Goal: Find specific page/section: Find specific page/section

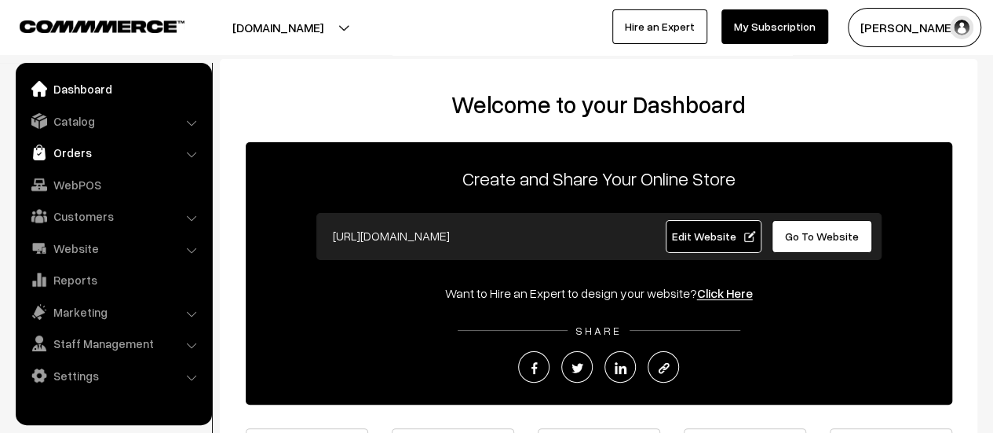
drag, startPoint x: 0, startPoint y: 0, endPoint x: 55, endPoint y: 157, distance: 166.4
click at [55, 157] on link "Orders" at bounding box center [113, 152] width 187 height 28
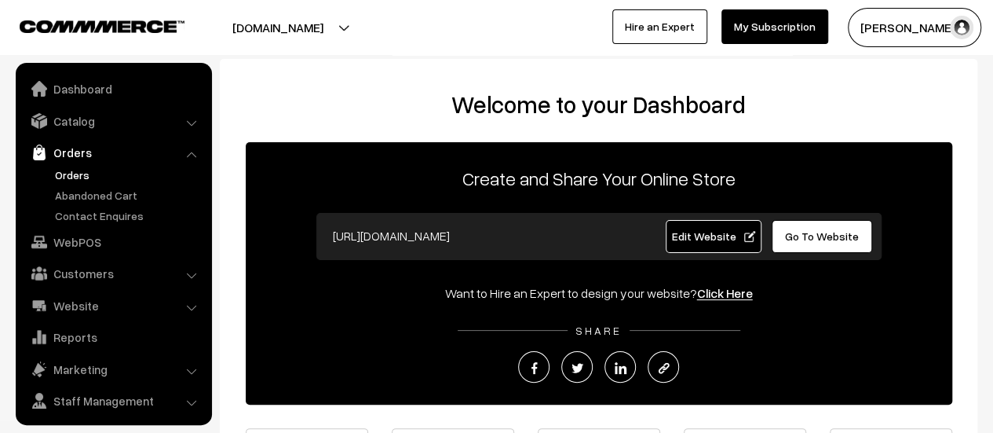
click at [66, 168] on link "Orders" at bounding box center [128, 174] width 155 height 16
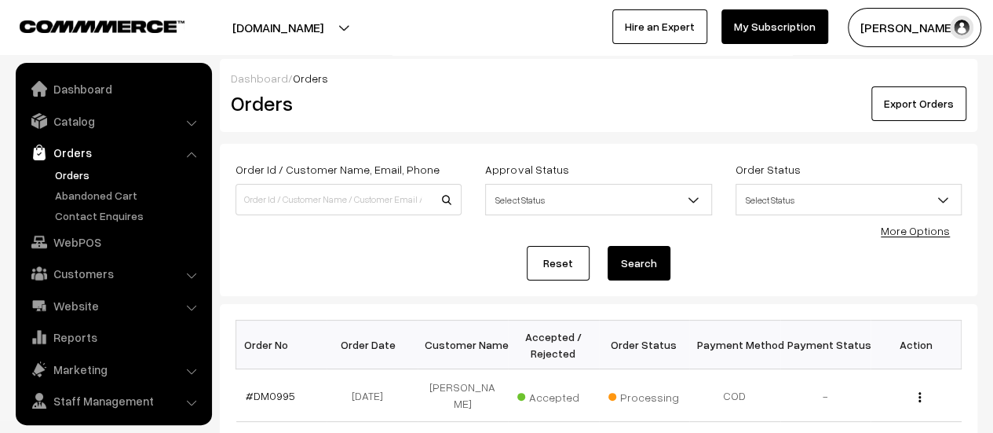
scroll to position [36, 0]
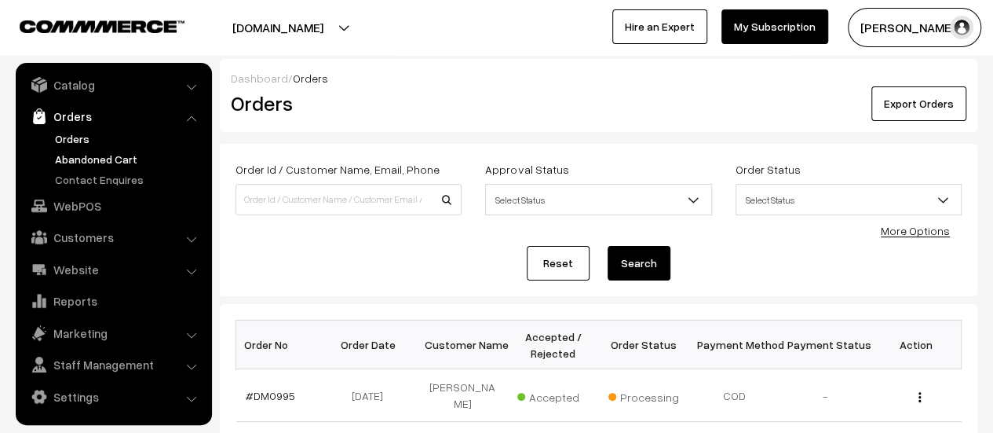
click at [89, 155] on link "Abandoned Cart" at bounding box center [128, 159] width 155 height 16
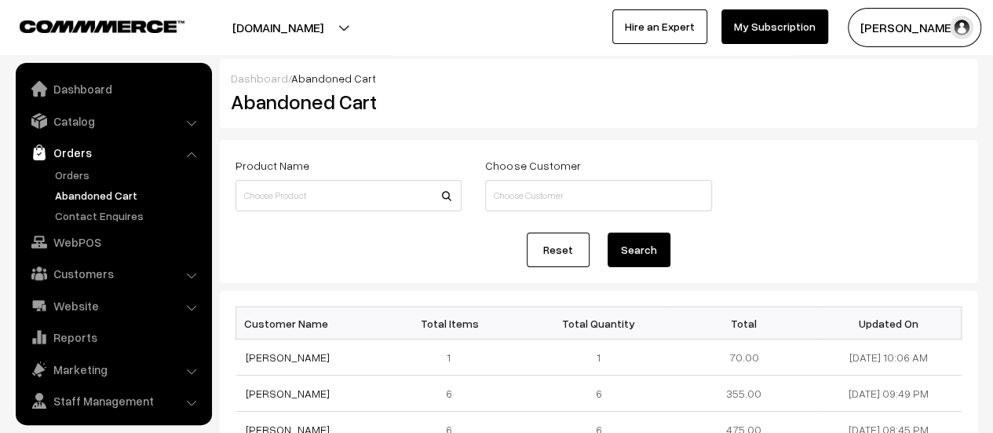
scroll to position [36, 0]
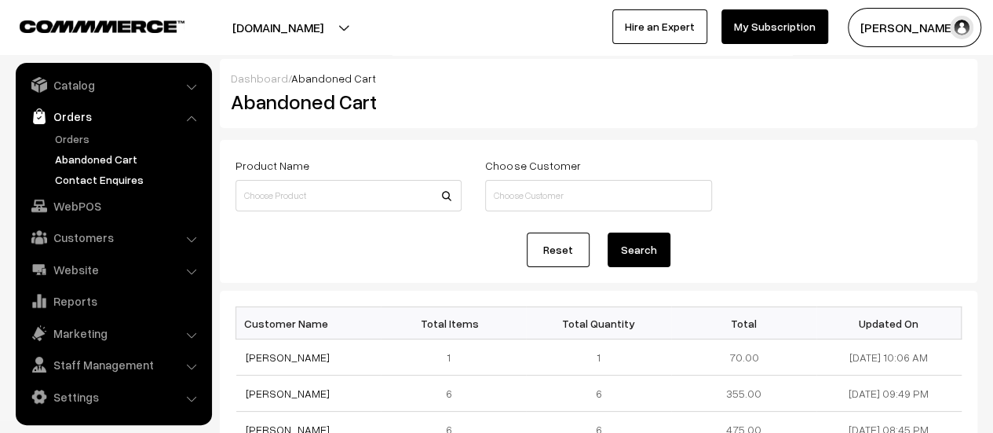
click at [102, 175] on link "Contact Enquires" at bounding box center [128, 179] width 155 height 16
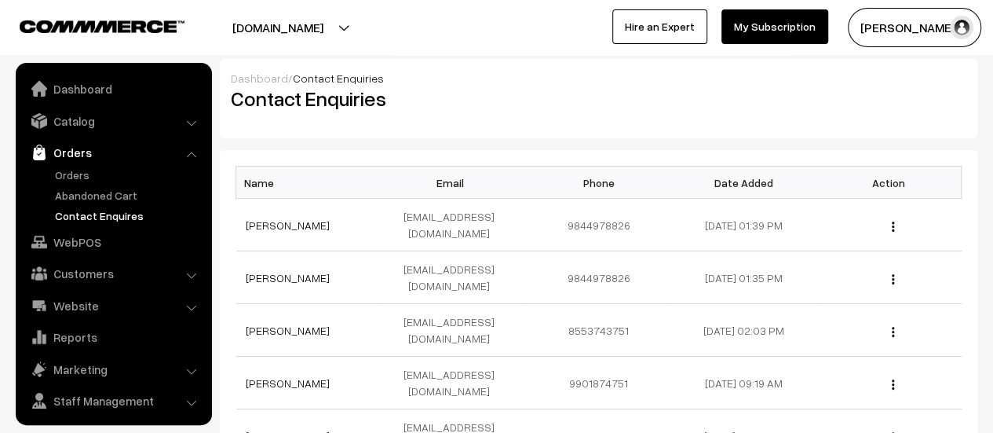
scroll to position [36, 0]
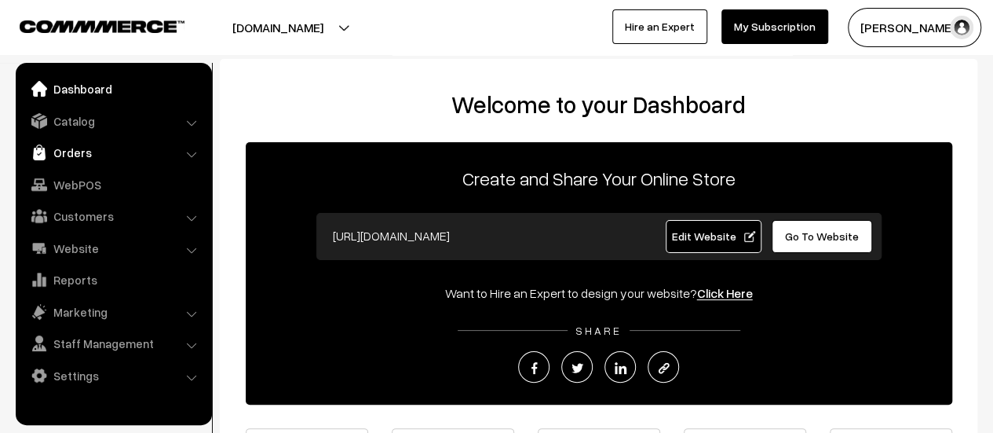
click at [65, 151] on link "Orders" at bounding box center [113, 152] width 187 height 28
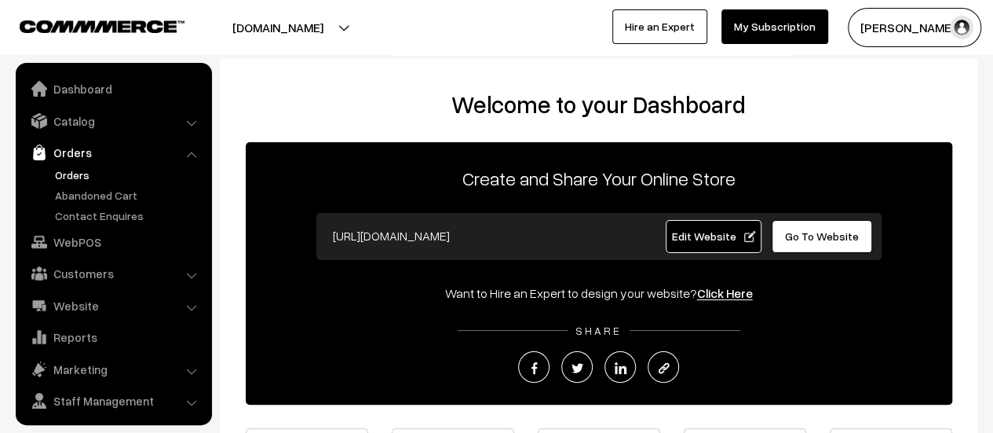
click at [65, 170] on link "Orders" at bounding box center [128, 174] width 155 height 16
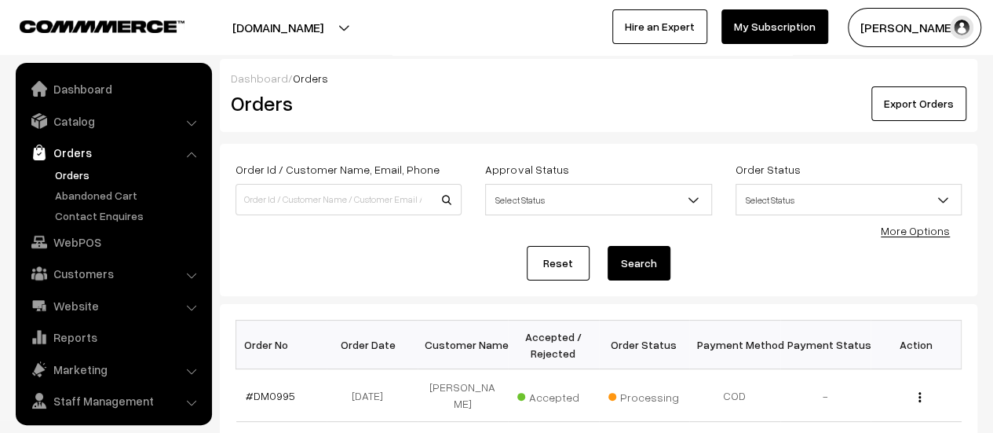
scroll to position [36, 0]
